Goal: Navigation & Orientation: Find specific page/section

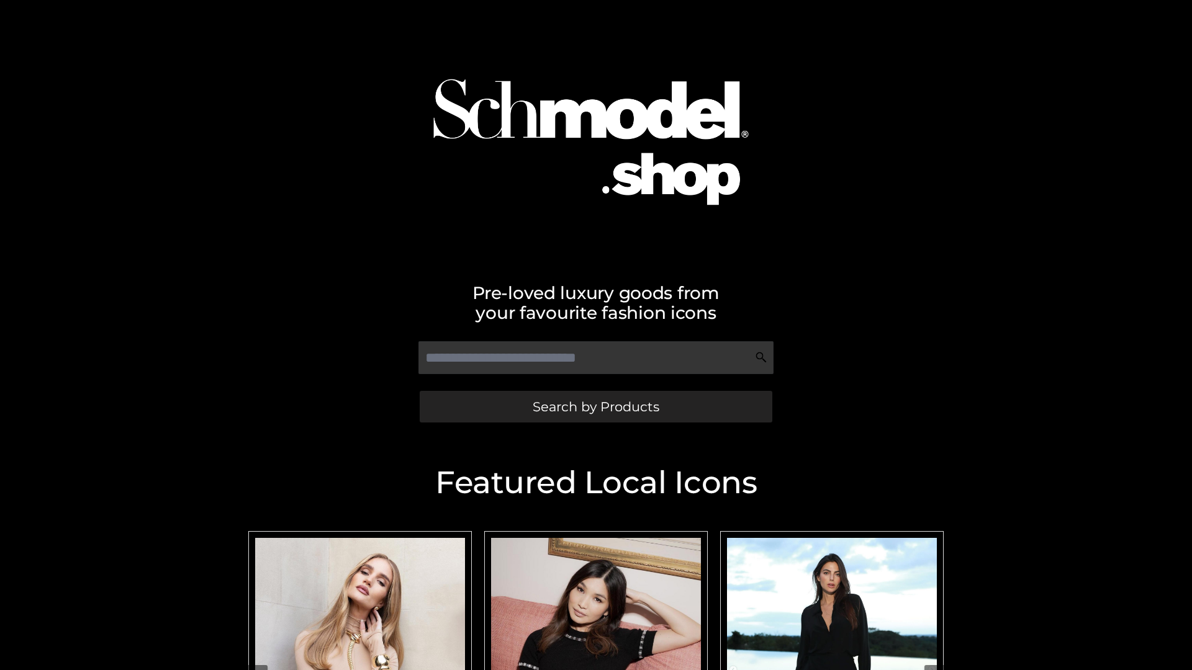
click at [595, 407] on span "Search by Products" at bounding box center [596, 406] width 127 height 13
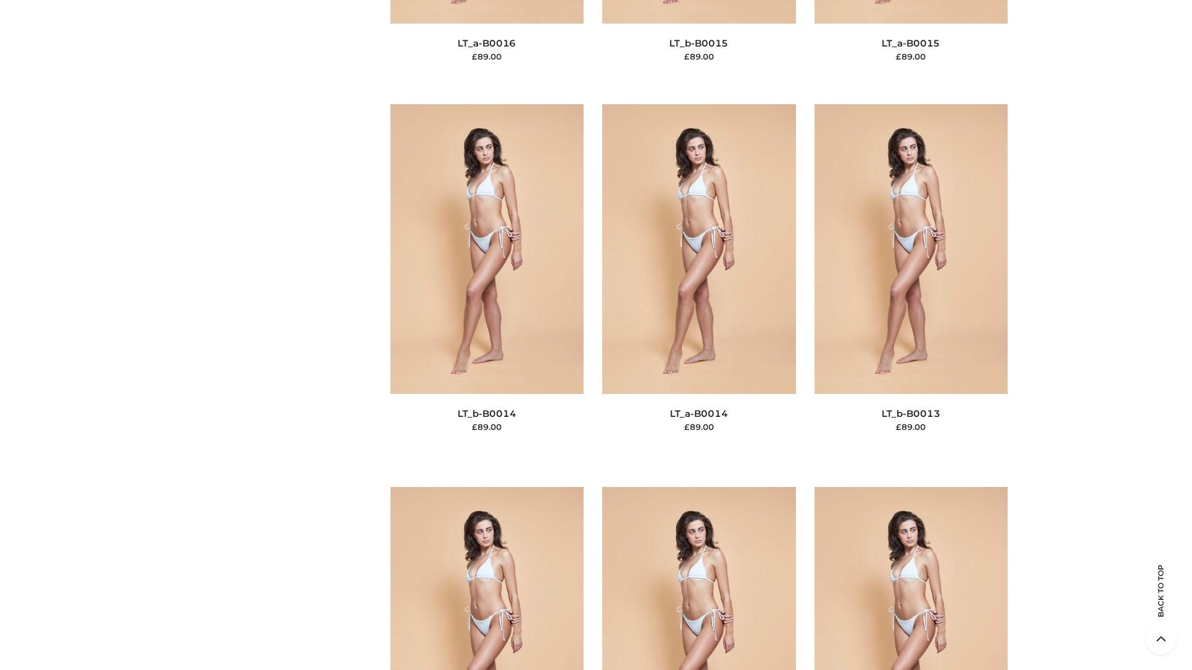
scroll to position [4414, 0]
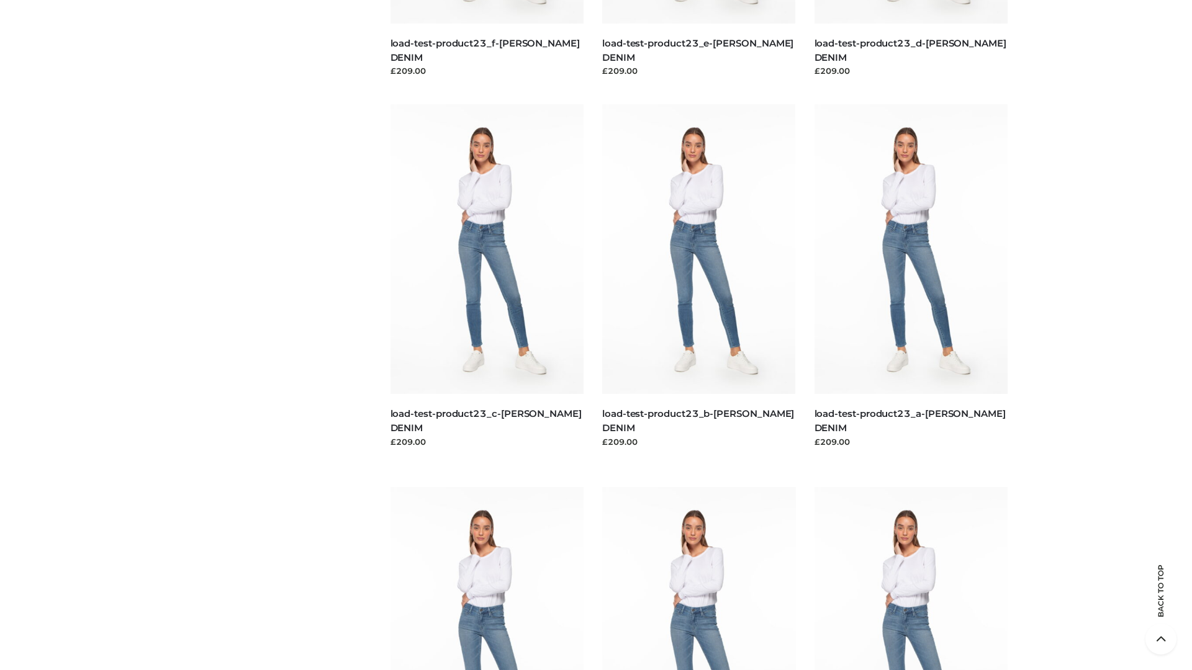
scroll to position [1089, 0]
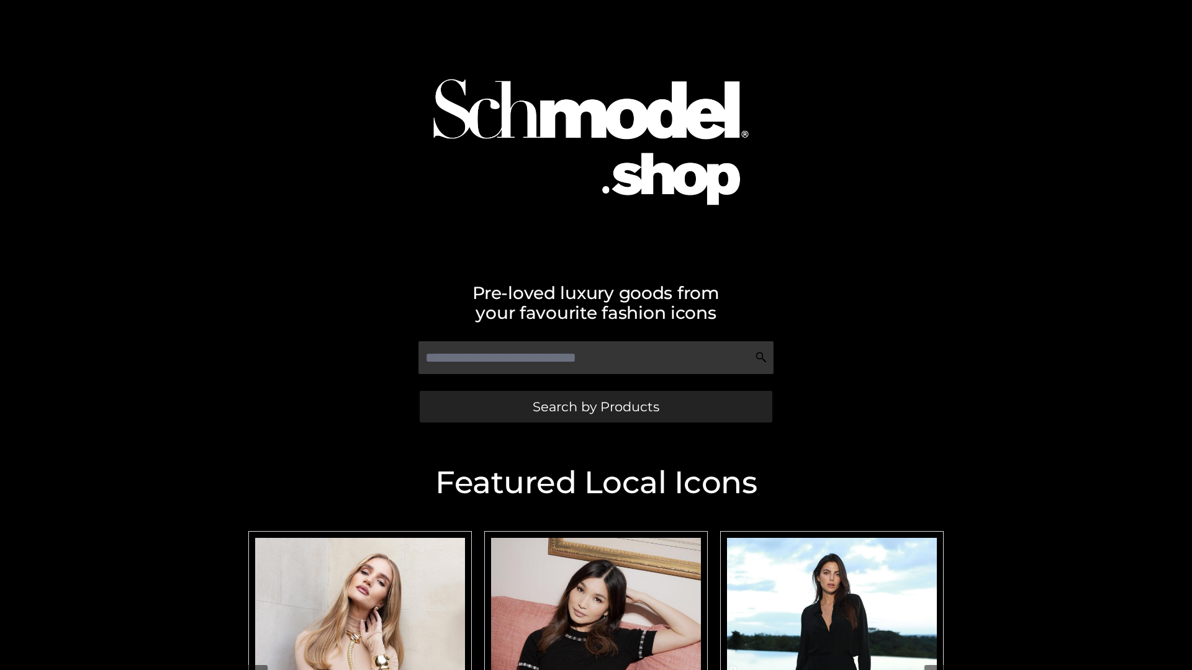
click at [595, 407] on span "Search by Products" at bounding box center [596, 406] width 127 height 13
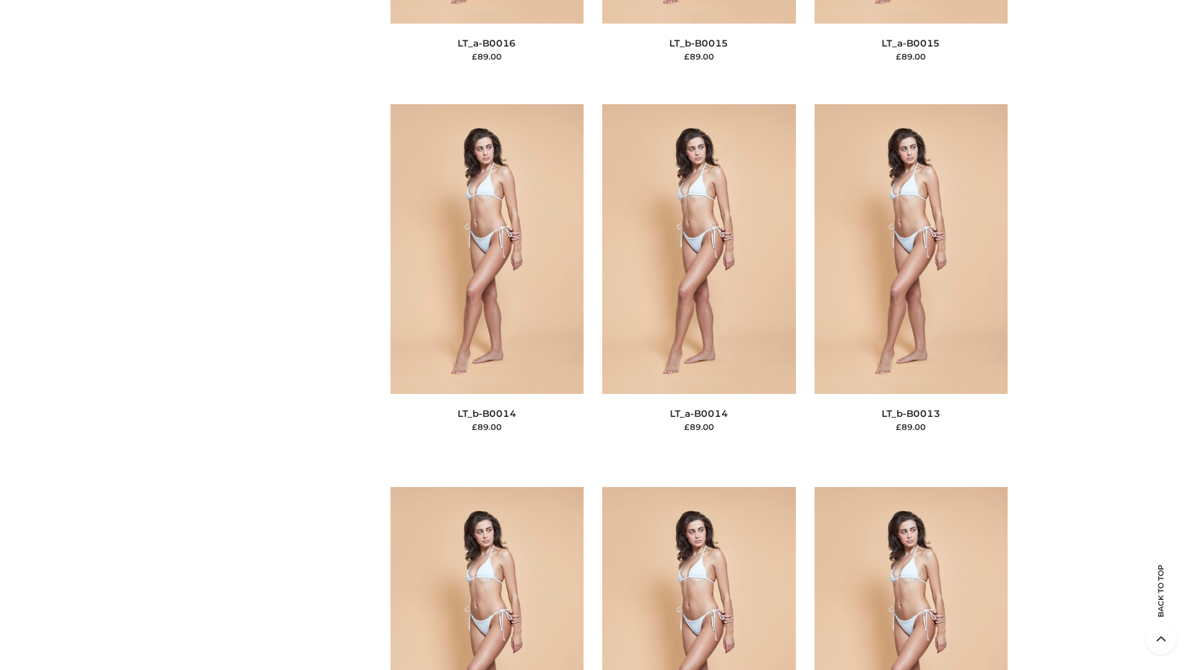
scroll to position [4414, 0]
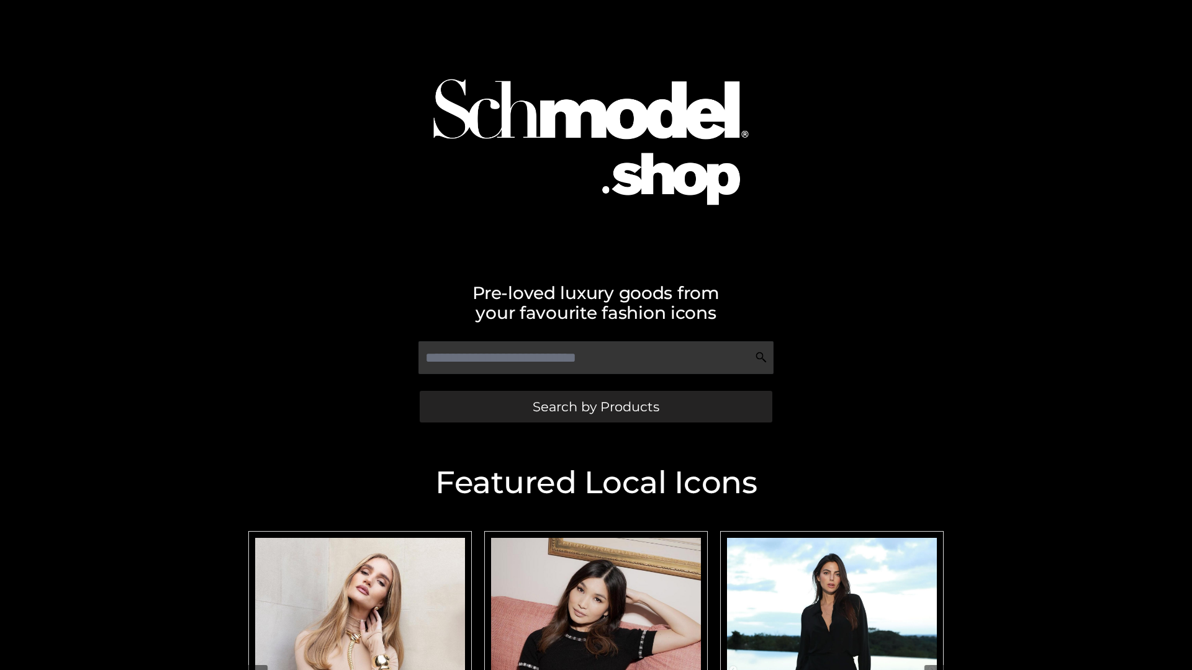
click at [595, 407] on span "Search by Products" at bounding box center [596, 406] width 127 height 13
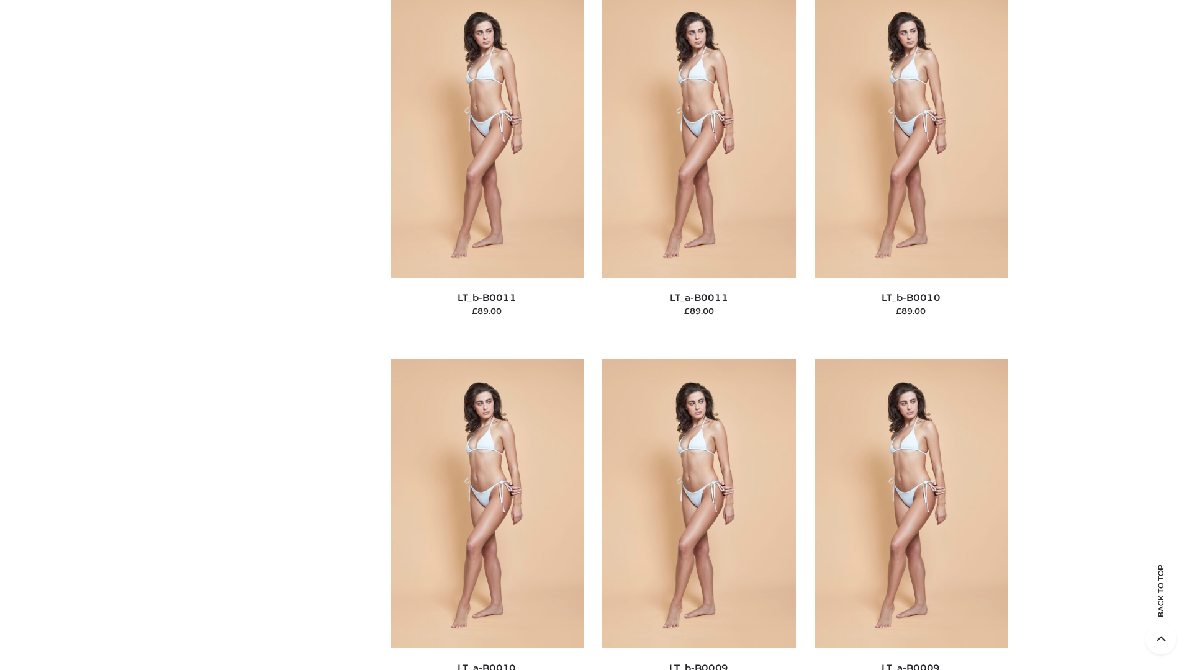
scroll to position [5575, 0]
